Goal: Find specific page/section: Find specific page/section

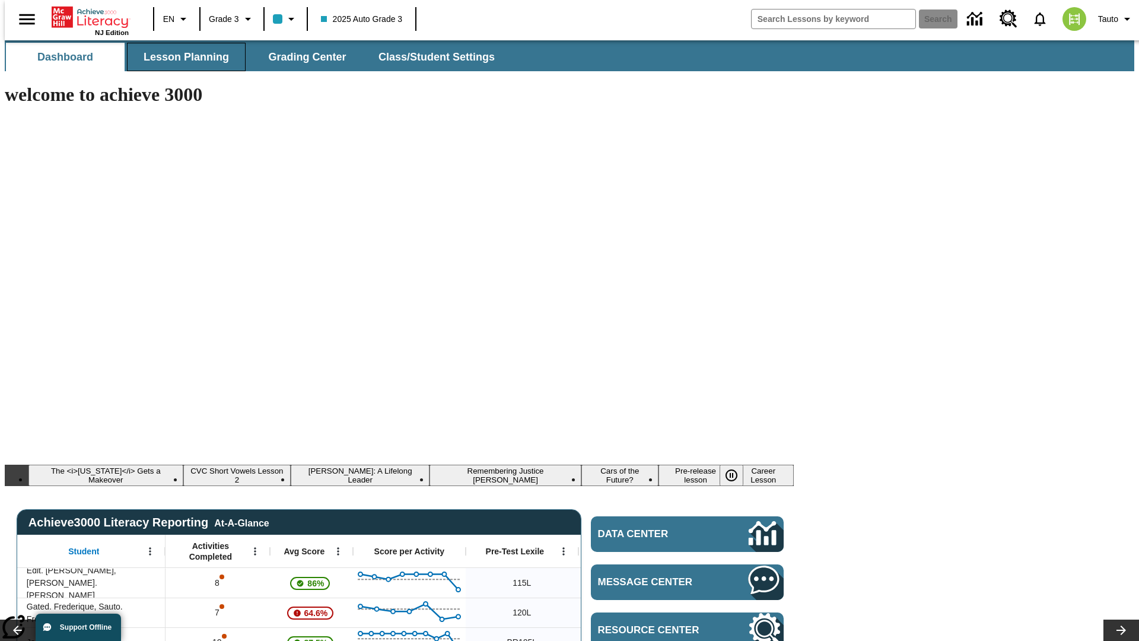
click at [182, 57] on span "Lesson Planning" at bounding box center [186, 57] width 85 height 14
